Goal: Transaction & Acquisition: Purchase product/service

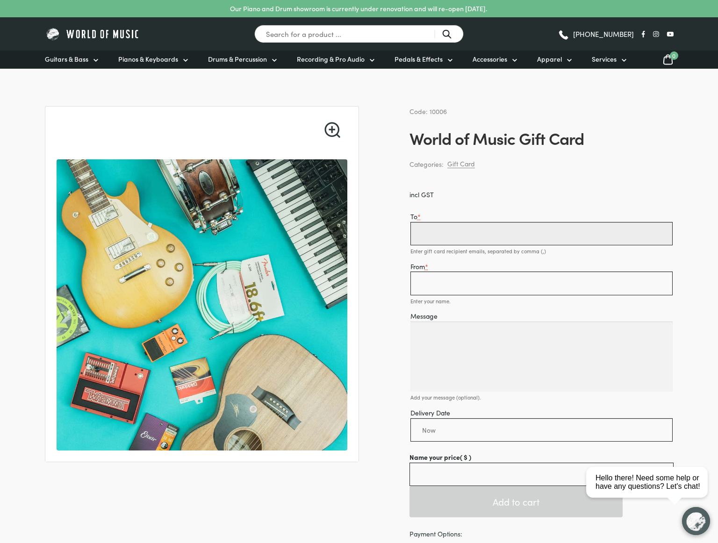
click at [480, 236] on input "To *" at bounding box center [541, 233] width 262 height 23
type input "Nick Stretch"
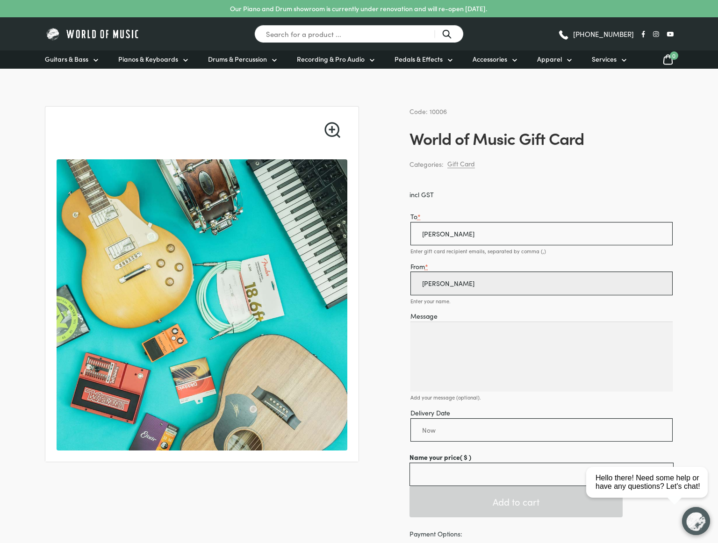
type input "[PERSON_NAME]"
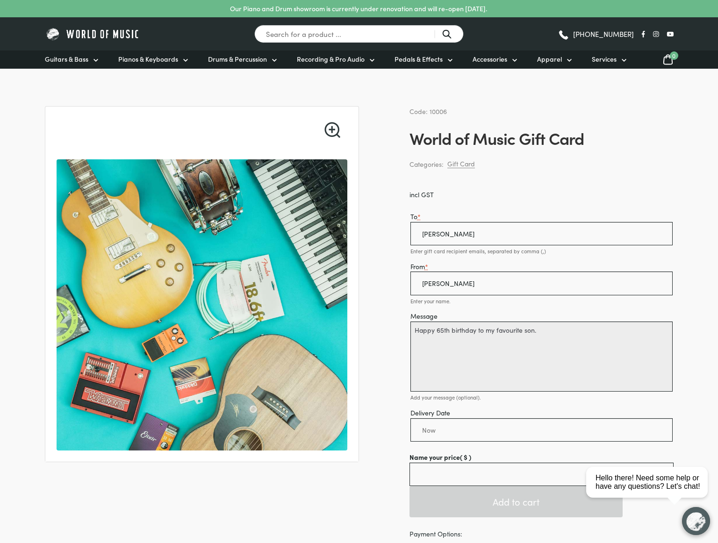
type textarea "Happy 65th birthday to my favourite son."
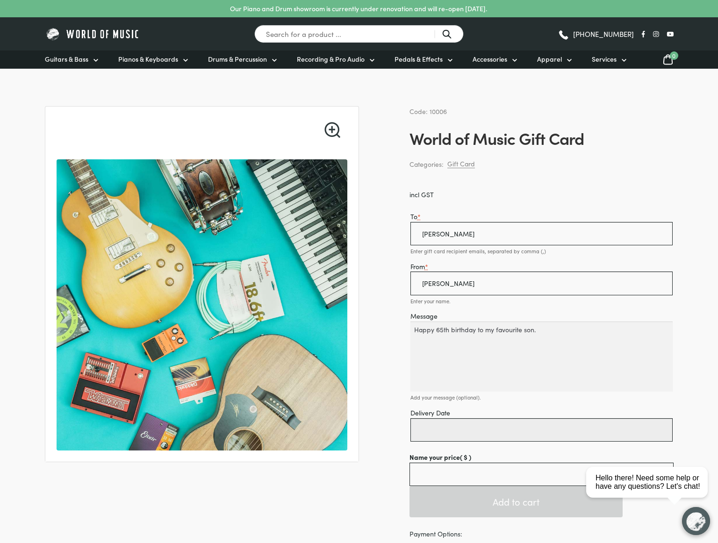
click at [468, 434] on input "Delivery Date" at bounding box center [541, 429] width 262 height 23
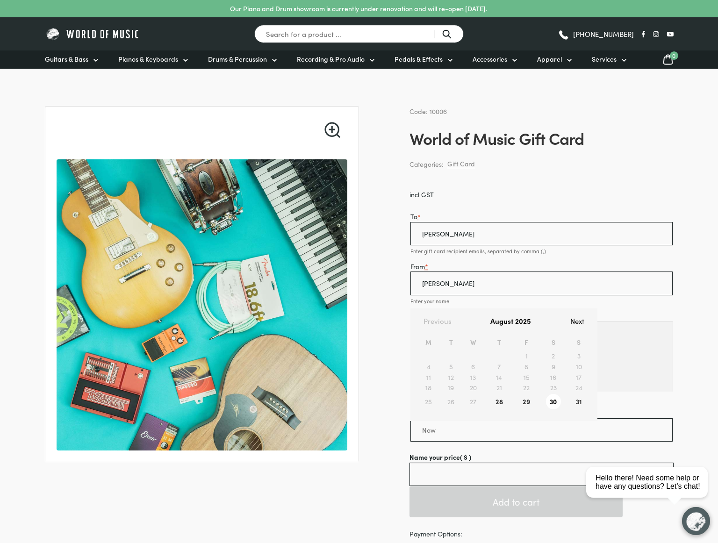
click at [552, 401] on link "30" at bounding box center [553, 401] width 26 height 17
type input "[DATE]"
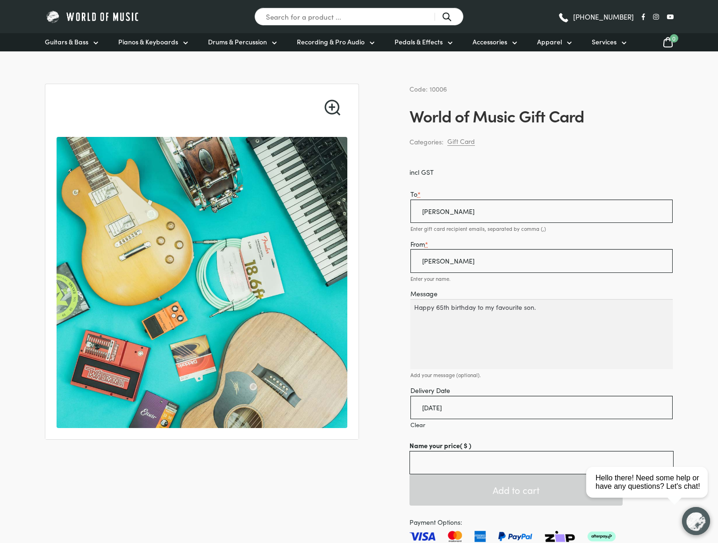
scroll to position [39, 0]
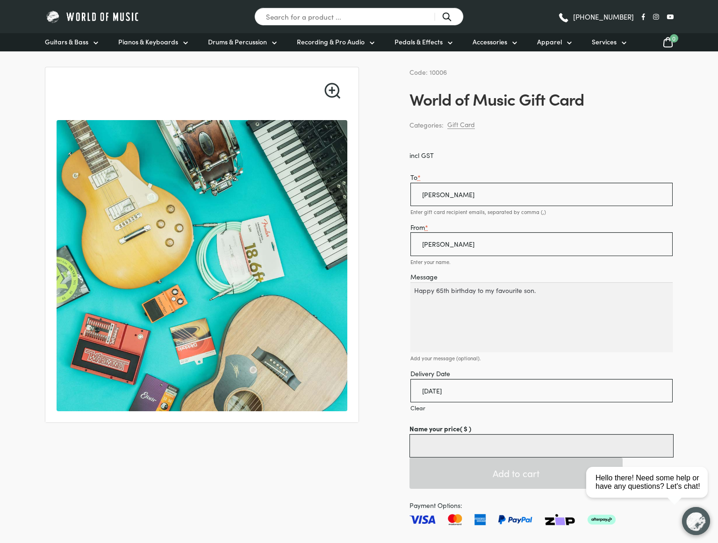
click at [473, 450] on input "Name your price ( $ )" at bounding box center [541, 445] width 264 height 23
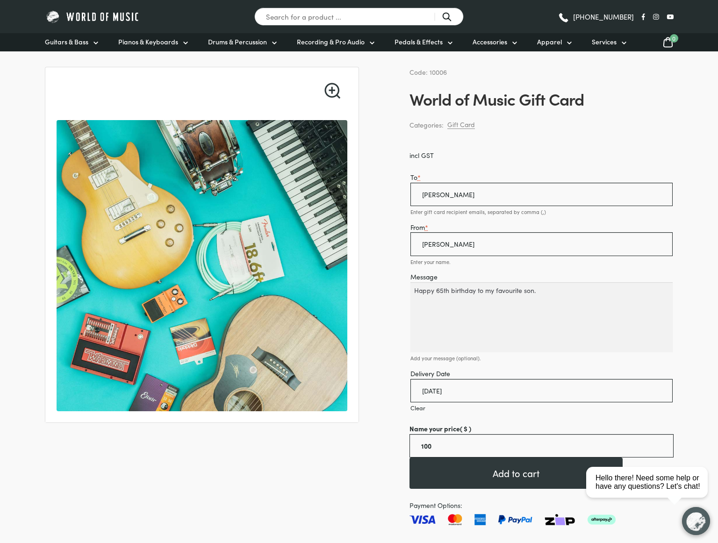
type input "100.00"
click at [507, 361] on div "Message Happy 65th birthday to my favourite son. Add your message (optional)." at bounding box center [541, 316] width 264 height 91
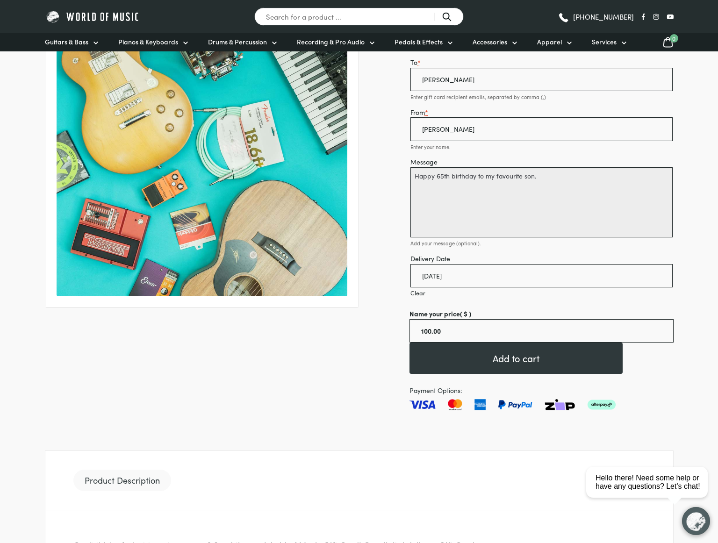
click at [534, 177] on textarea "Happy 65th birthday to my favourite son." at bounding box center [541, 202] width 262 height 70
click at [556, 177] on textarea "Happy 65th birthday to my favourite son (equal)." at bounding box center [541, 202] width 262 height 70
click at [538, 206] on textarea "Happy 65th birthday to my favourite son (equals)." at bounding box center [541, 202] width 262 height 70
click at [197, 356] on div "🔍 Code: 10006 World of Music Gift Card Categories: Gift Card incl GST To * Nick…" at bounding box center [359, 471] width 628 height 1038
click at [557, 177] on textarea "Happy 65th birthday to my favourite son (equals)." at bounding box center [541, 202] width 262 height 70
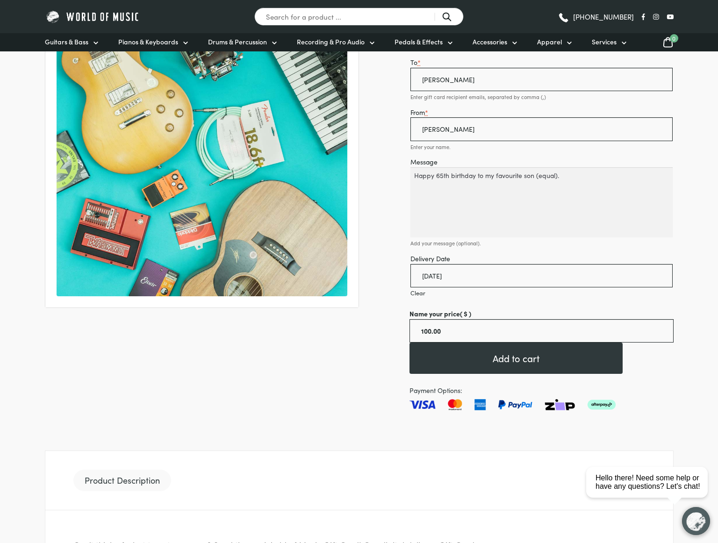
click at [224, 349] on div "🔍 Code: 10006 World of Music Gift Card Categories: Gift Card incl GST To * Nick…" at bounding box center [359, 471] width 628 height 1038
click at [555, 177] on textarea "Happy 65th birthday to my favourite son (equal)." at bounding box center [541, 202] width 262 height 70
type textarea "Happy 65th birthday to my favourite son (equals)."
click at [248, 376] on div "🔍 Code: 10006 World of Music Gift Card Categories: Gift Card incl GST To * Nick…" at bounding box center [359, 471] width 628 height 1038
click at [558, 178] on textarea "Happy 65th birthday to my favourite son (equals)." at bounding box center [541, 202] width 262 height 70
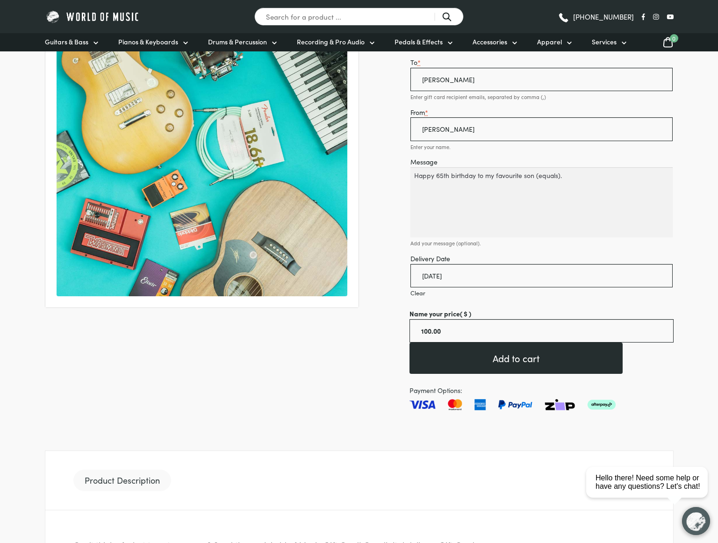
drag, startPoint x: 302, startPoint y: 369, endPoint x: 416, endPoint y: 372, distance: 114.0
click at [322, 370] on div "🔍 Code: 10006 World of Music Gift Card Categories: Gift Card incl GST To * Nick…" at bounding box center [359, 471] width 628 height 1038
click at [500, 363] on button "Add to cart" at bounding box center [515, 357] width 213 height 31
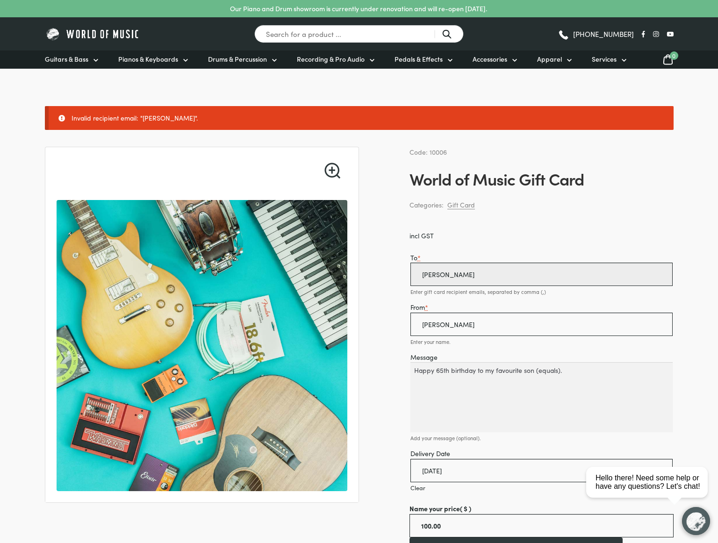
drag, startPoint x: 486, startPoint y: 272, endPoint x: 384, endPoint y: 270, distance: 101.9
click at [525, 276] on input "[EMAIL_ADDRESS][DOMAIN_NAME]" at bounding box center [541, 274] width 262 height 23
type input "[EMAIL_ADDRESS][DOMAIN_NAME]"
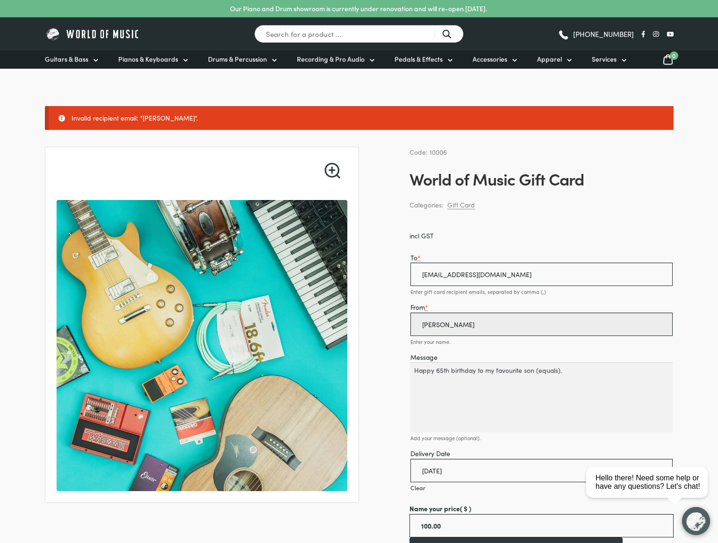
click at [498, 327] on input "[PERSON_NAME]" at bounding box center [541, 324] width 262 height 23
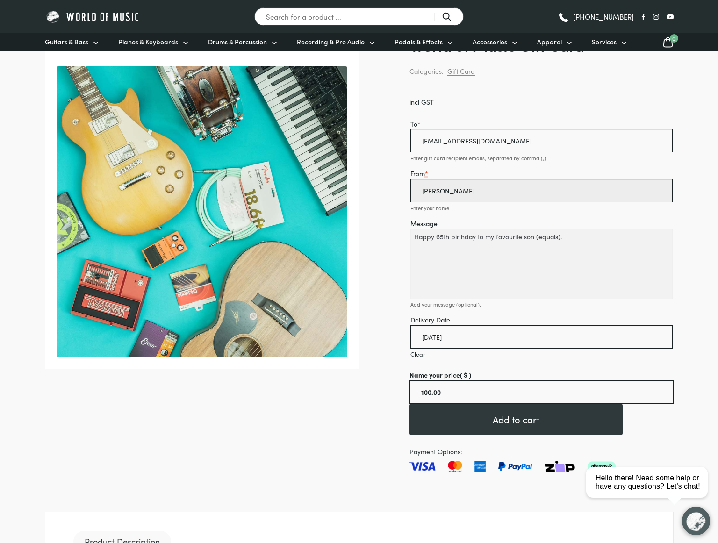
scroll to position [192, 0]
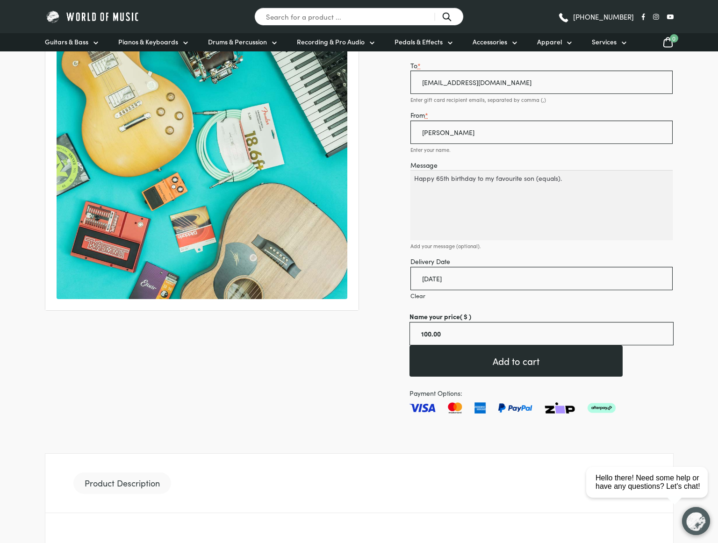
click at [515, 366] on button "Add to cart" at bounding box center [515, 360] width 213 height 31
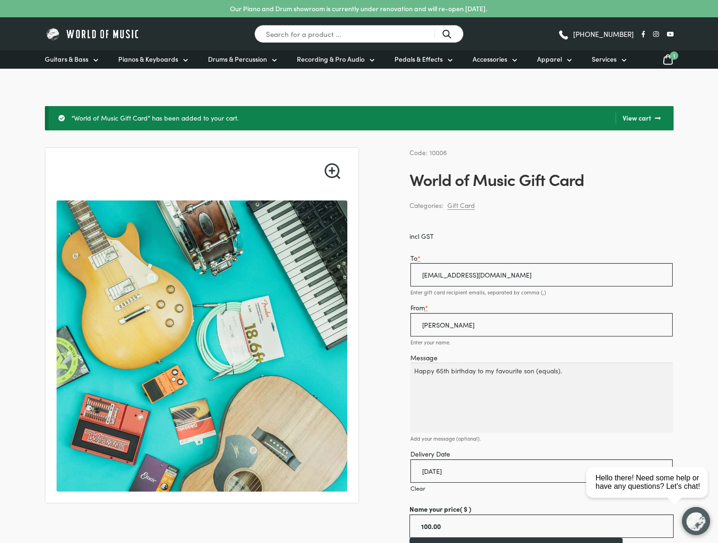
click at [662, 61] on icon at bounding box center [667, 60] width 11 height 12
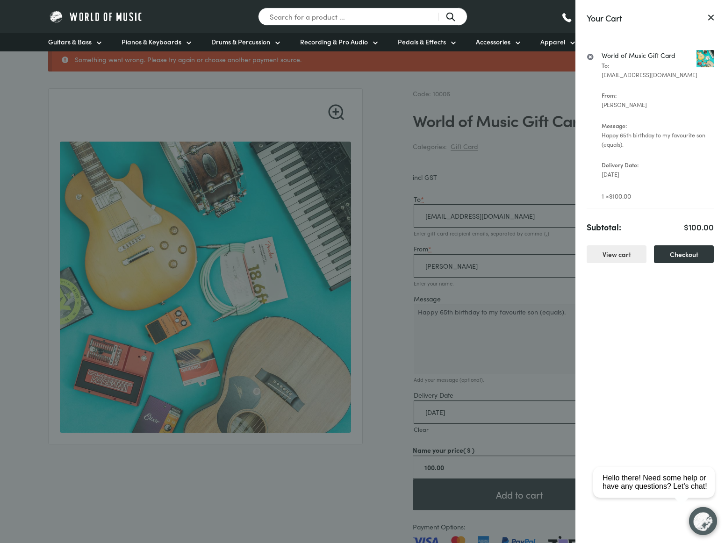
scroll to position [59, 0]
click at [677, 250] on link "Checkout" at bounding box center [684, 254] width 60 height 18
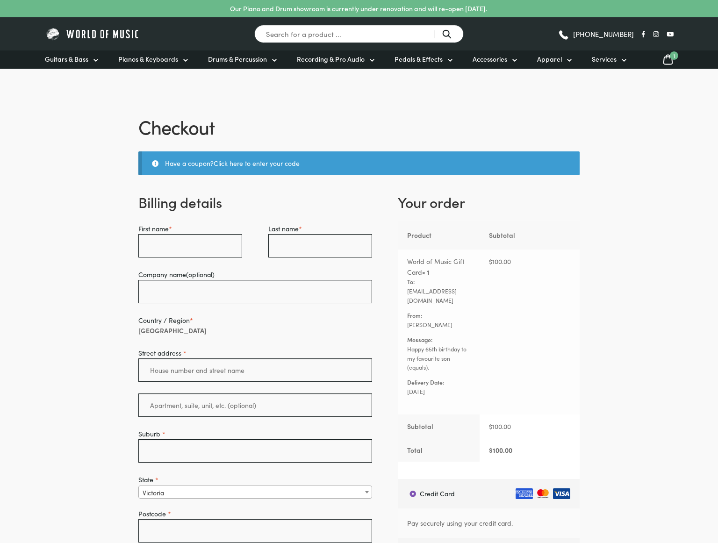
select select "VIC"
type input "Robin"
type input "Stretch"
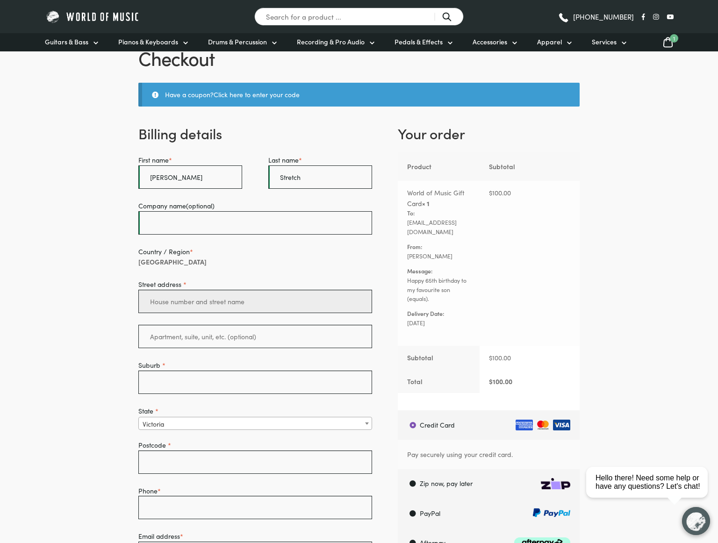
scroll to position [67, 0]
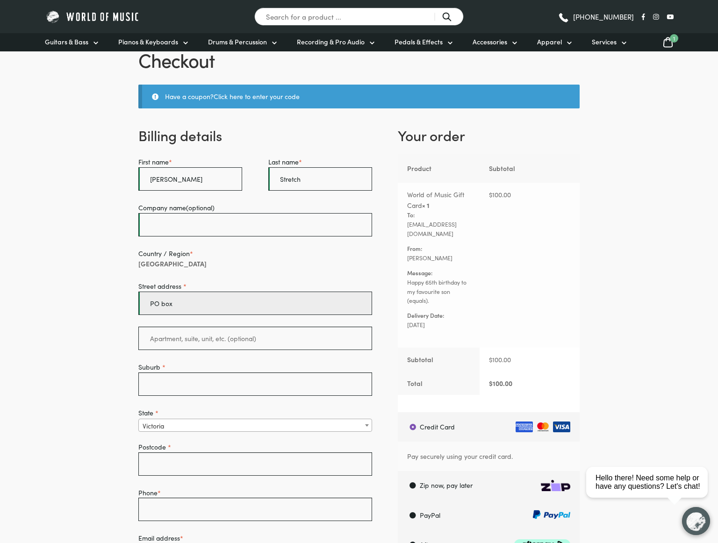
click at [185, 303] on input "PO box" at bounding box center [255, 302] width 234 height 23
type input "PO box 13"
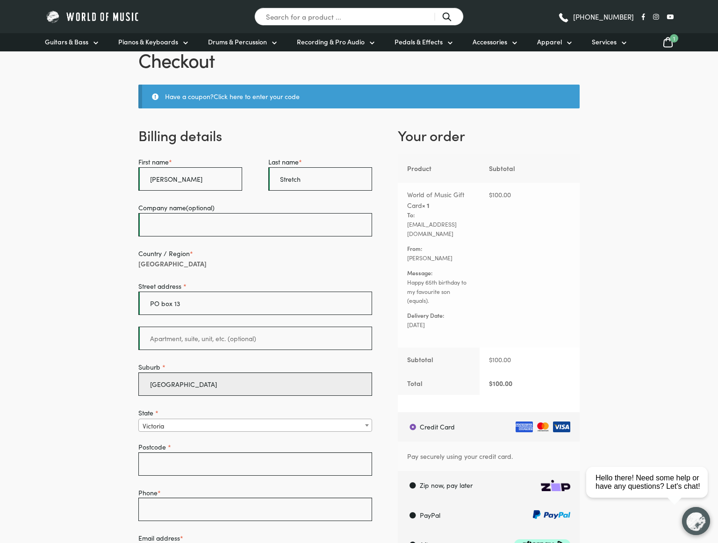
type input "Brighton"
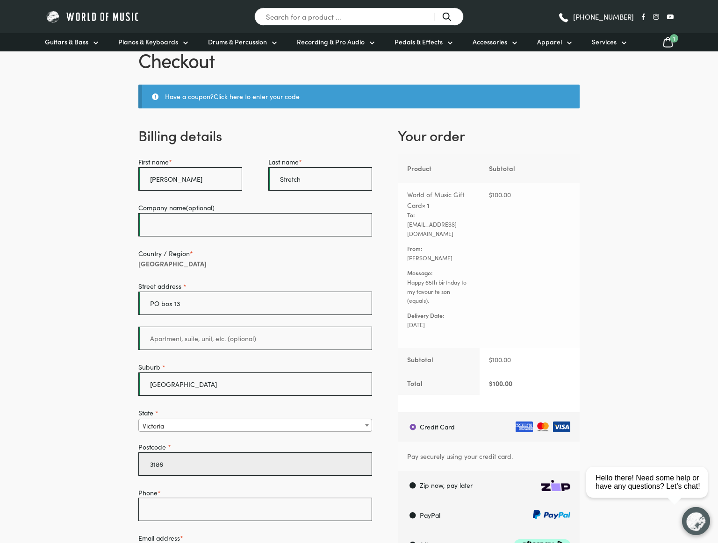
type input "3186"
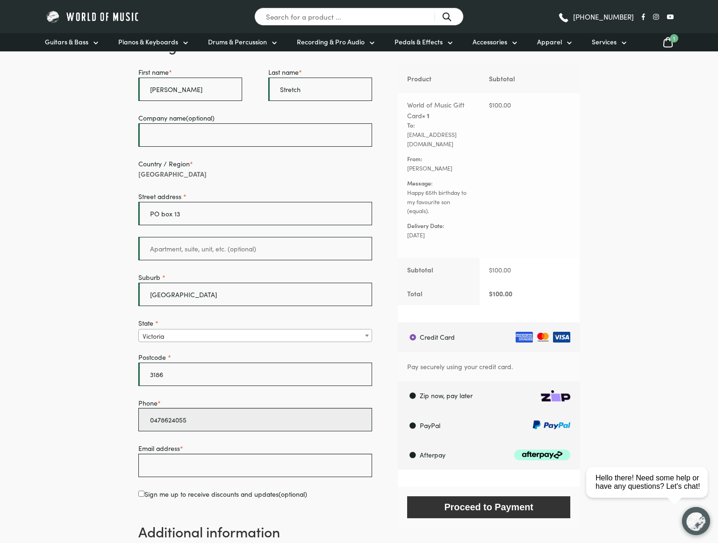
scroll to position [266, 0]
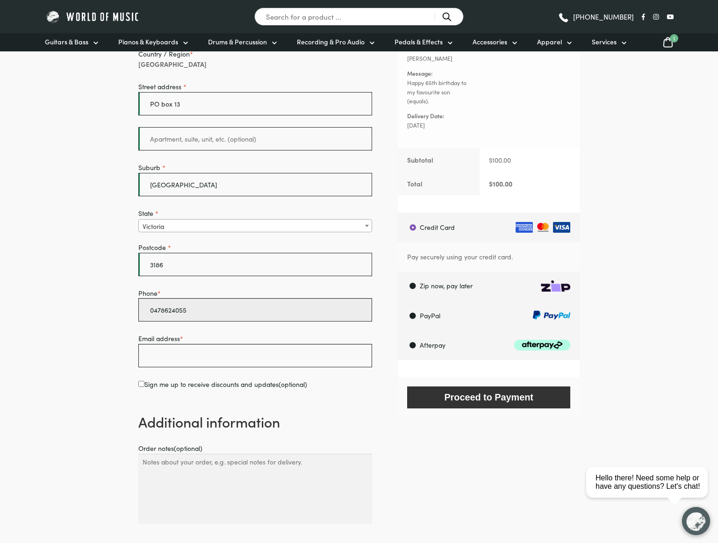
type input "0478624055"
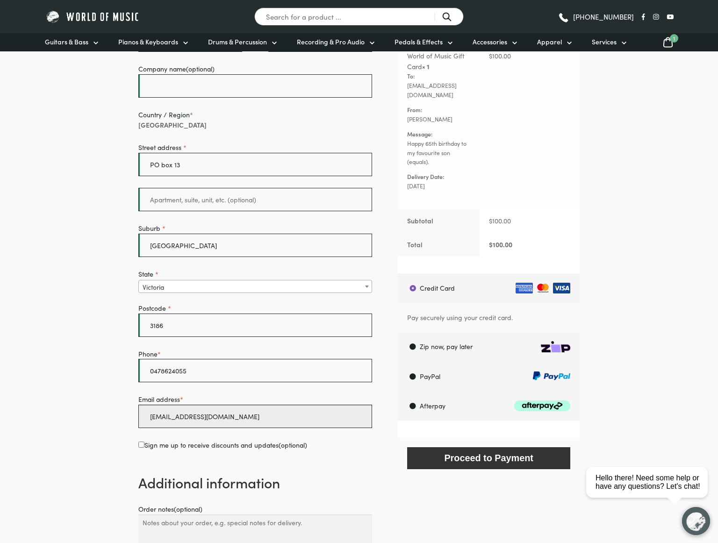
scroll to position [130, 0]
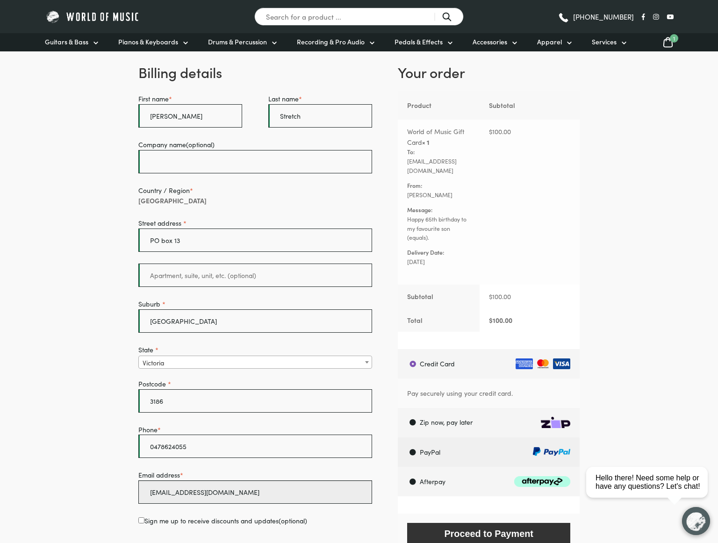
type input "[EMAIL_ADDRESS][DOMAIN_NAME]"
click at [414, 437] on label "PayPal" at bounding box center [489, 451] width 179 height 29
click at [398, 437] on input "PayPal" at bounding box center [397, 437] width 0 height 0
radio input "true"
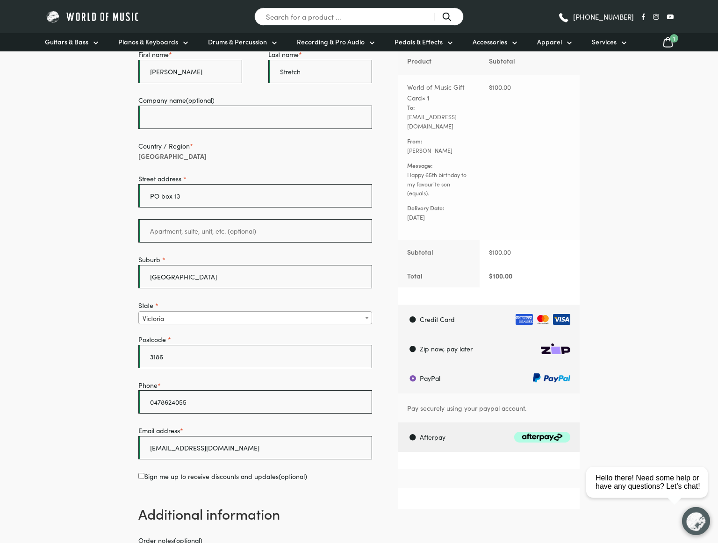
scroll to position [205, 0]
